Goal: Check status

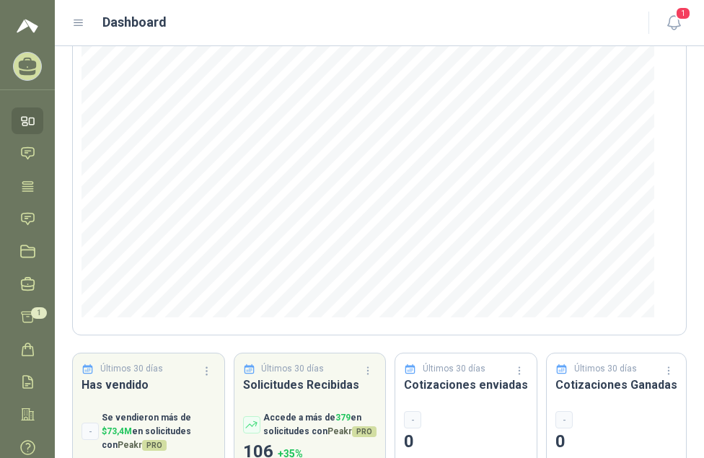
scroll to position [205, 0]
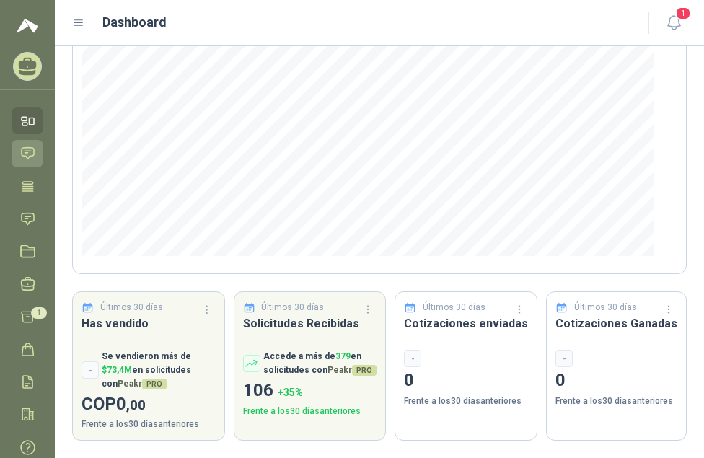
click at [24, 151] on icon at bounding box center [27, 153] width 15 height 15
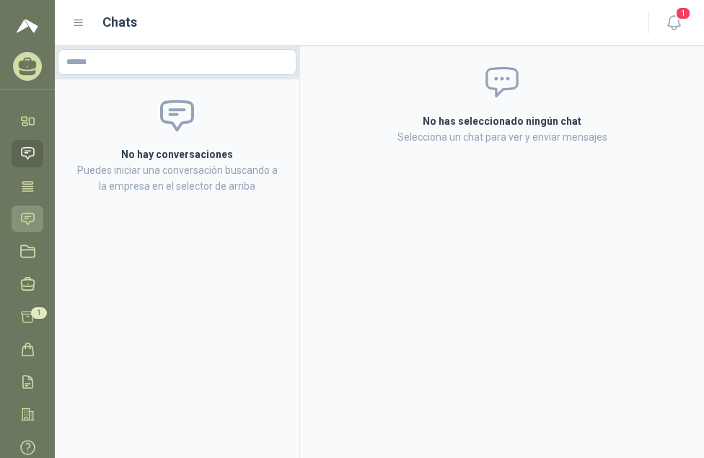
click at [23, 216] on icon at bounding box center [27, 218] width 15 height 15
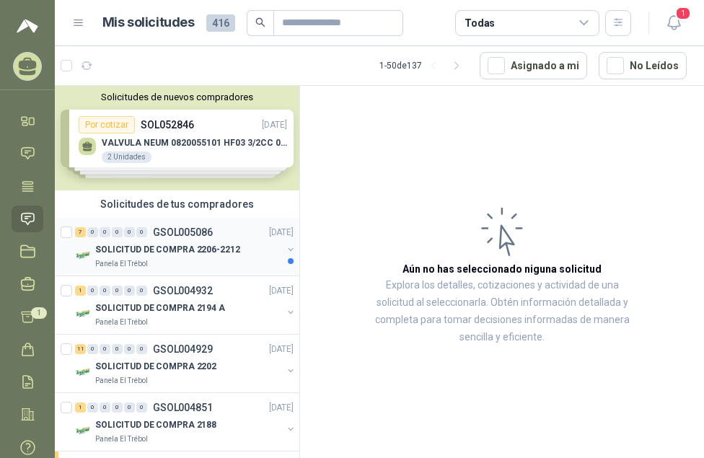
click at [187, 250] on p "SOLICITUD DE COMPRA 2206-2212" at bounding box center [167, 250] width 145 height 14
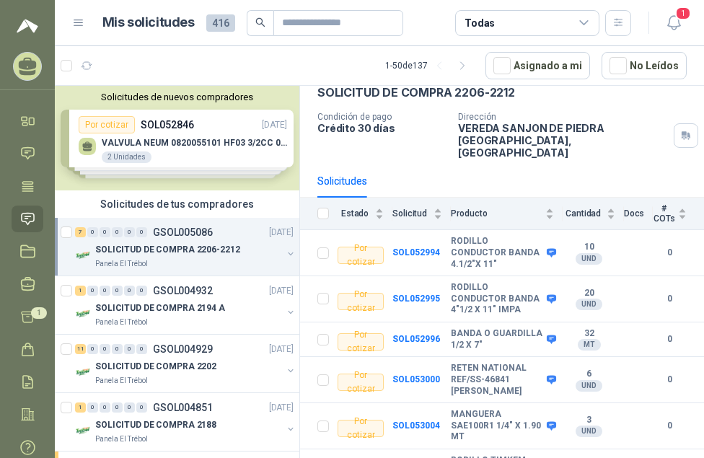
scroll to position [97, 0]
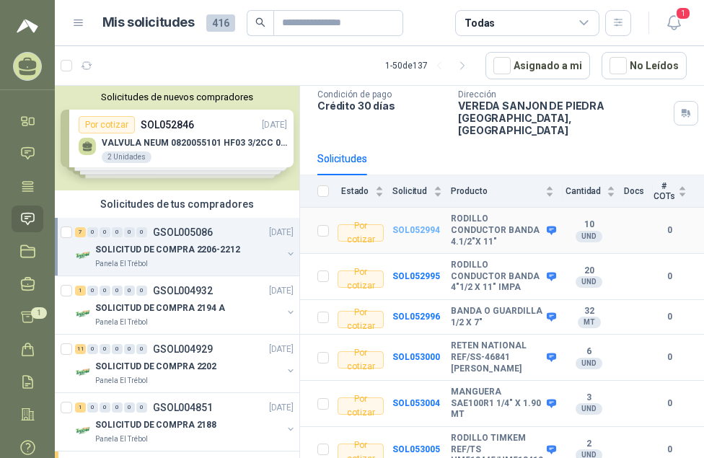
click at [417, 225] on b "SOL052994" at bounding box center [416, 230] width 48 height 10
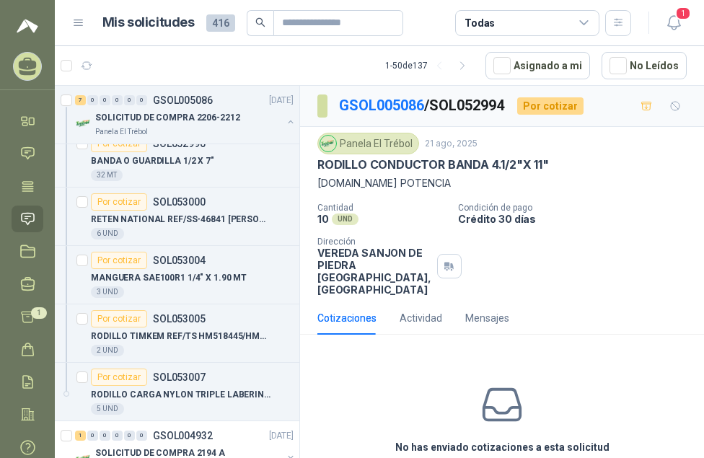
scroll to position [288, 0]
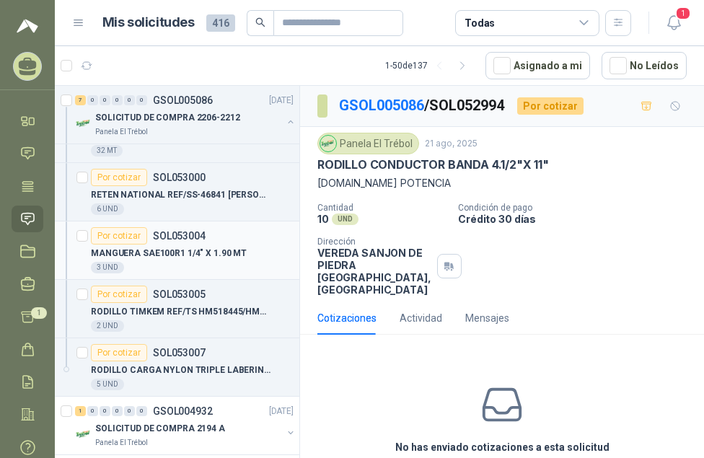
click at [148, 247] on p "MANGUERA SAE100R1 1/4" X 1.90 MT" at bounding box center [169, 254] width 156 height 14
